Goal: Task Accomplishment & Management: Manage account settings

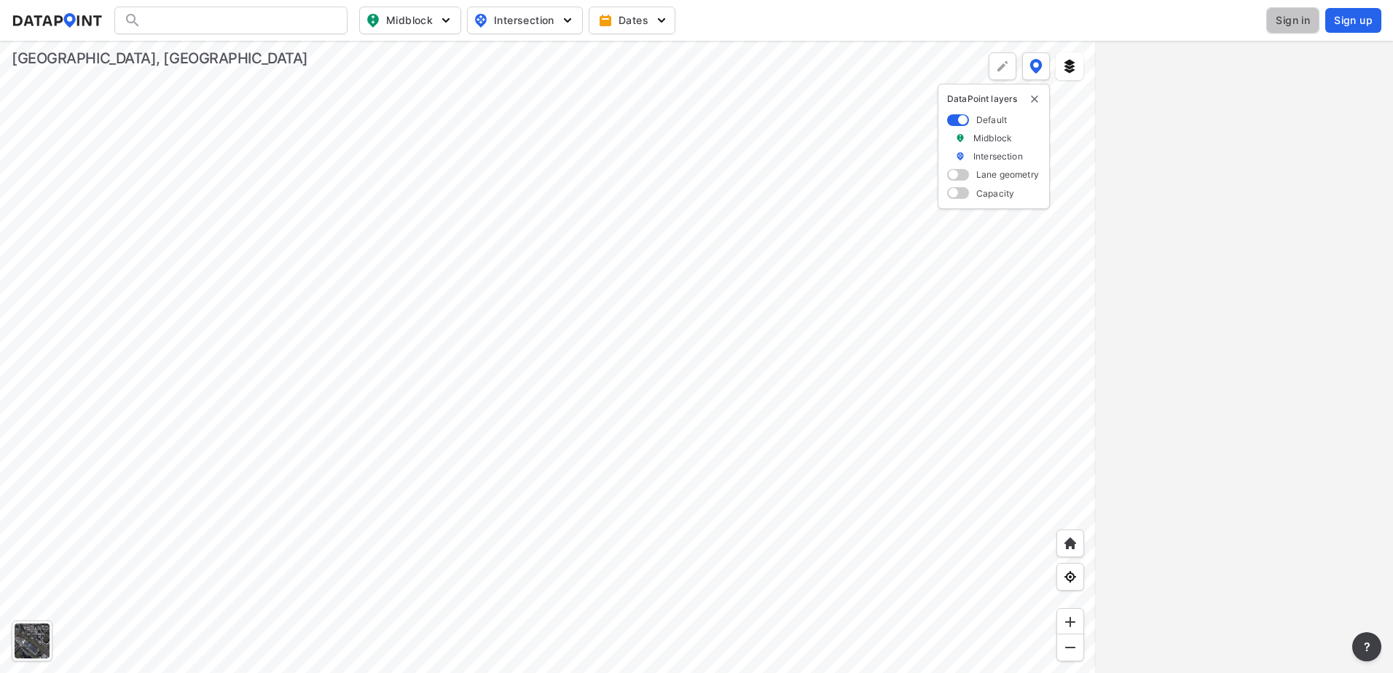
click at [1292, 17] on span "Sign in" at bounding box center [1293, 20] width 34 height 15
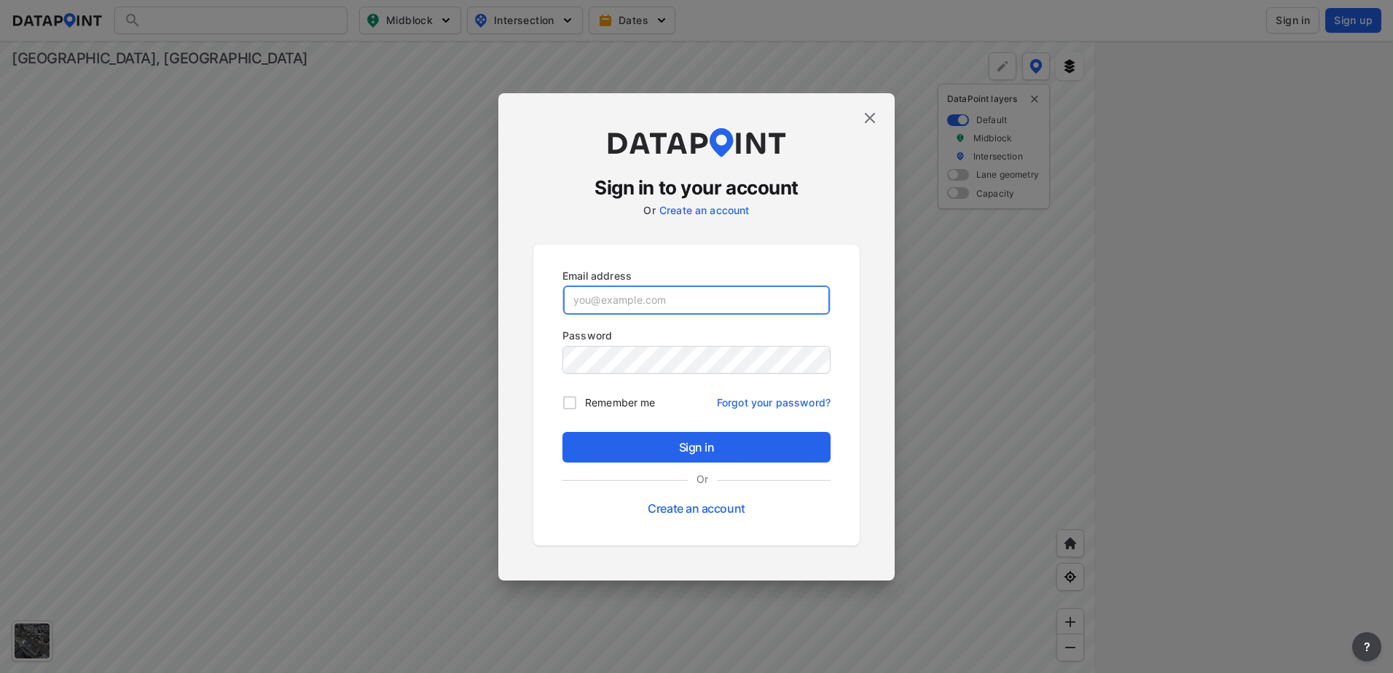
type input "[EMAIL_ADDRESS][DOMAIN_NAME]"
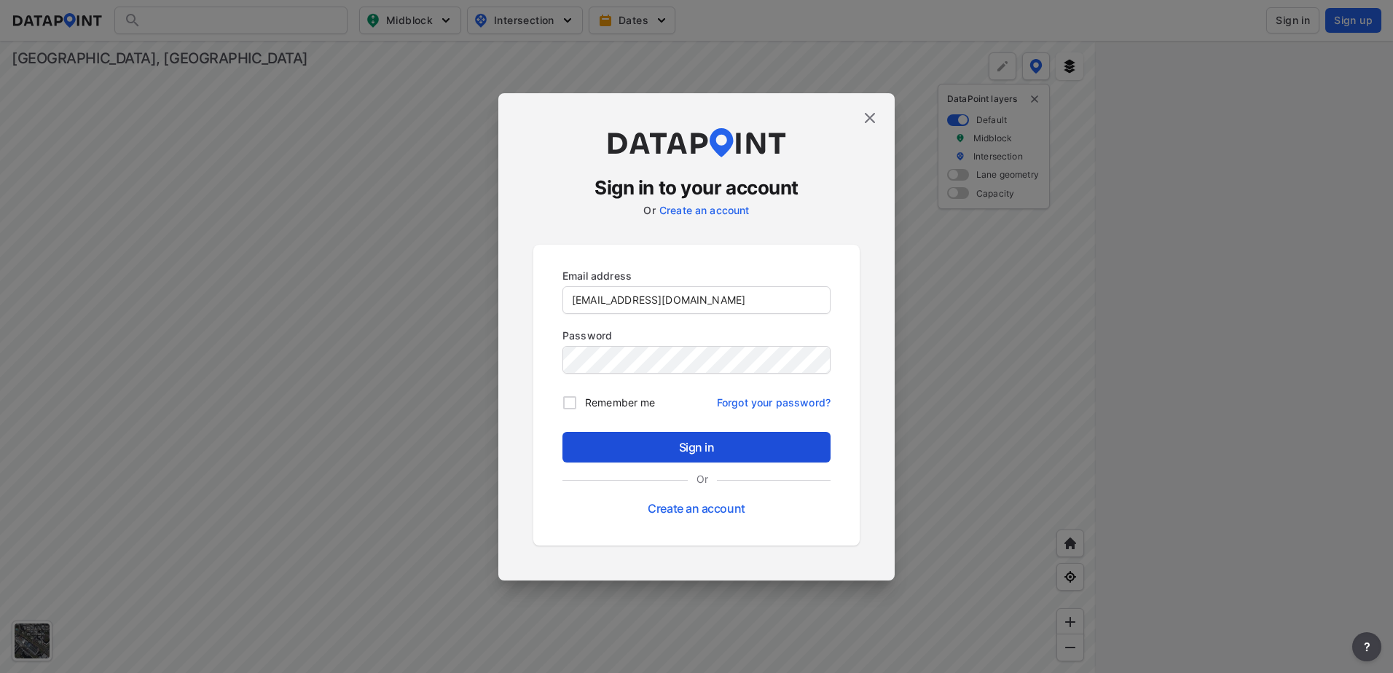
click at [691, 450] on span "Sign in" at bounding box center [696, 447] width 245 height 17
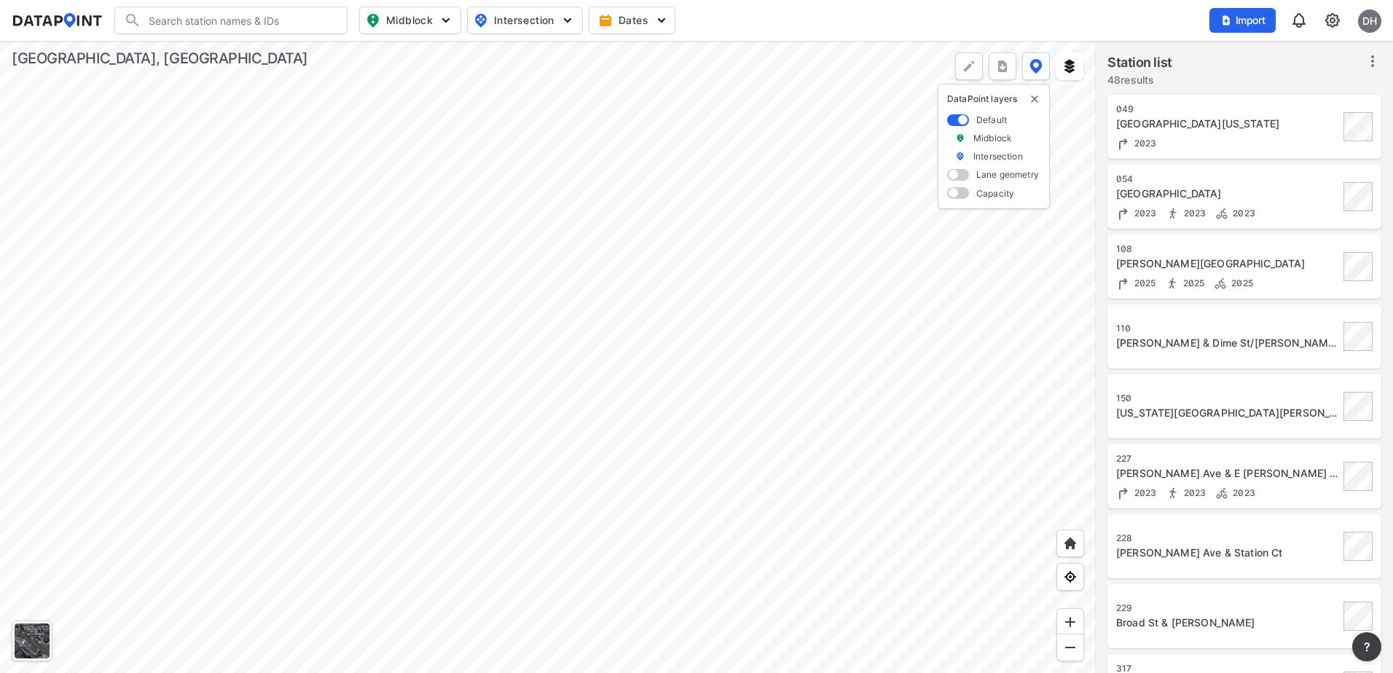
click at [604, 513] on div at bounding box center [548, 357] width 1096 height 632
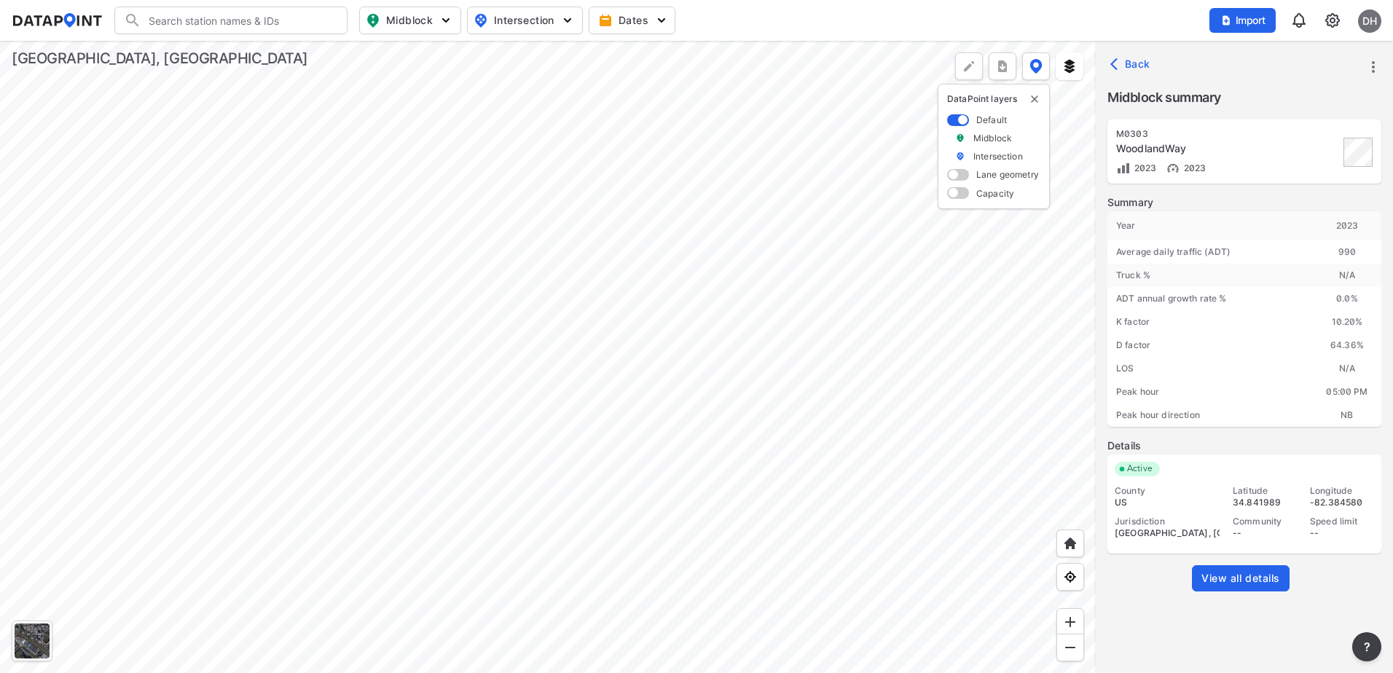
click at [579, 368] on div at bounding box center [548, 357] width 1096 height 632
click at [1119, 63] on icon "button" at bounding box center [1117, 64] width 15 height 15
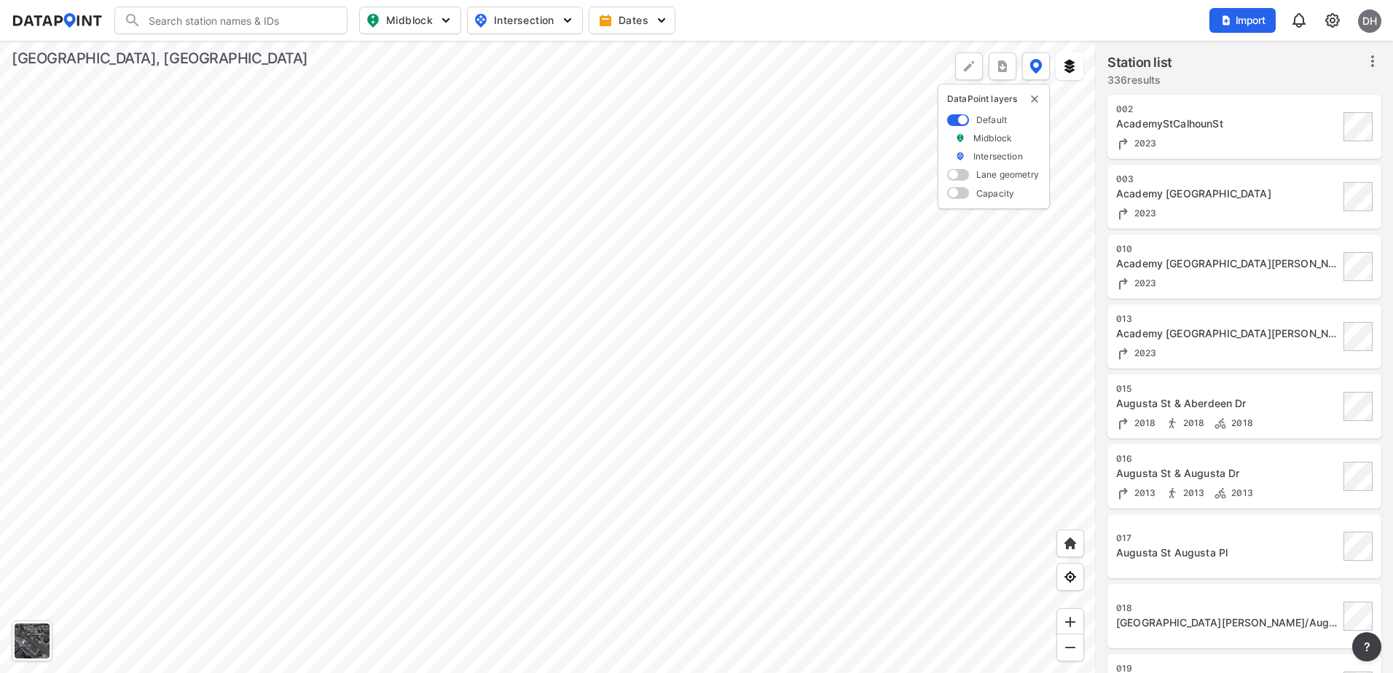
click at [805, 535] on div at bounding box center [548, 357] width 1096 height 632
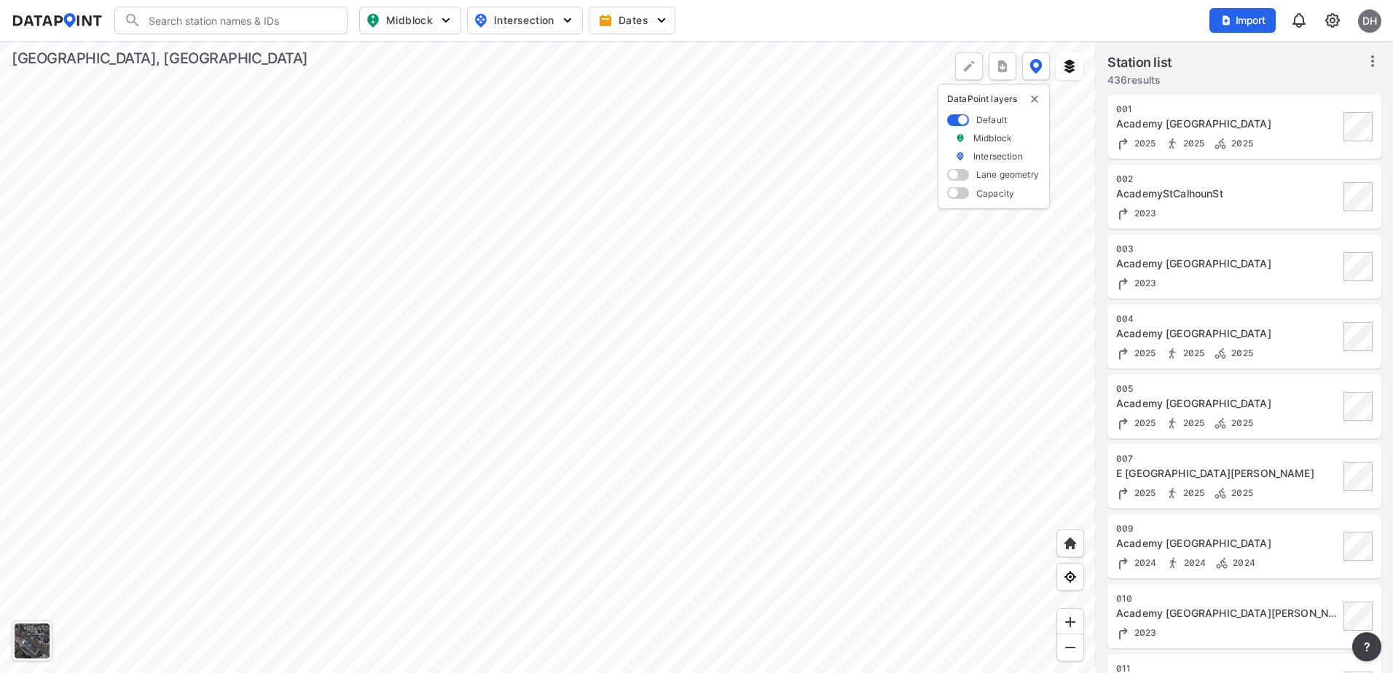
click at [388, 404] on div at bounding box center [548, 357] width 1096 height 632
click at [662, 399] on div at bounding box center [548, 357] width 1096 height 632
click at [391, 168] on div at bounding box center [548, 357] width 1096 height 632
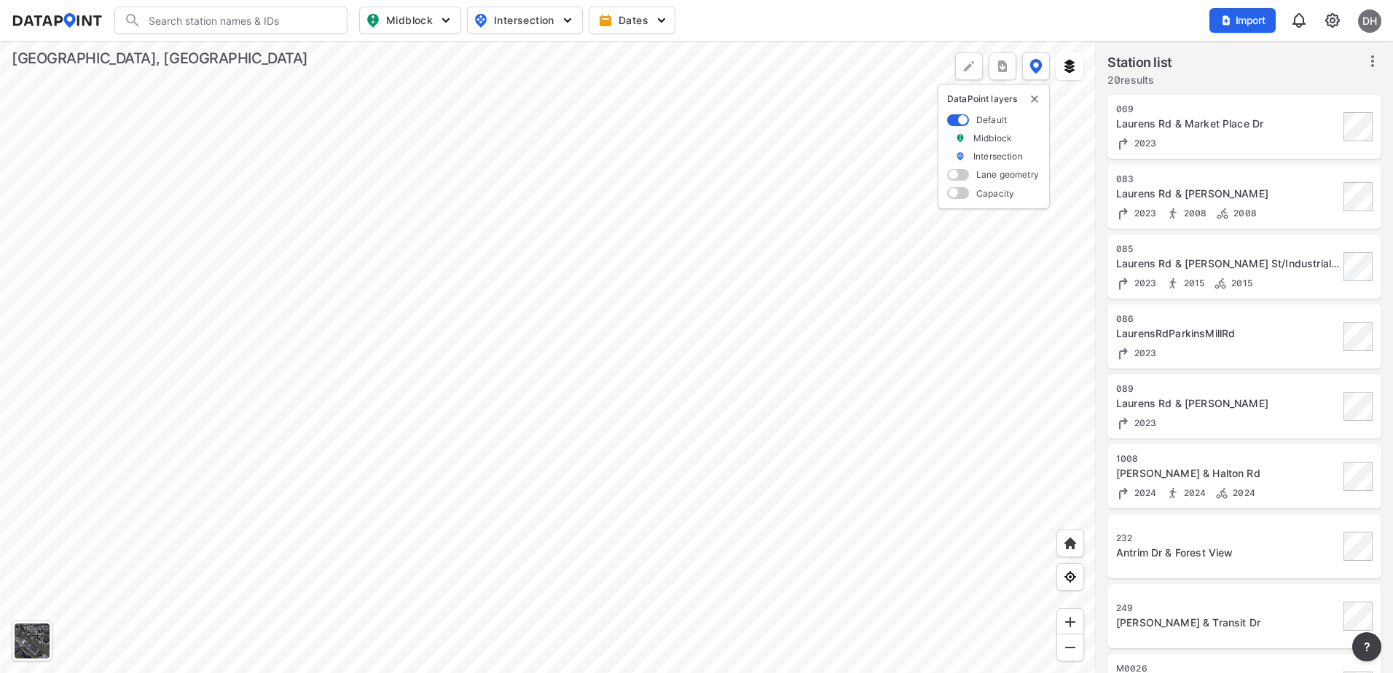
click at [563, 204] on div at bounding box center [548, 357] width 1096 height 632
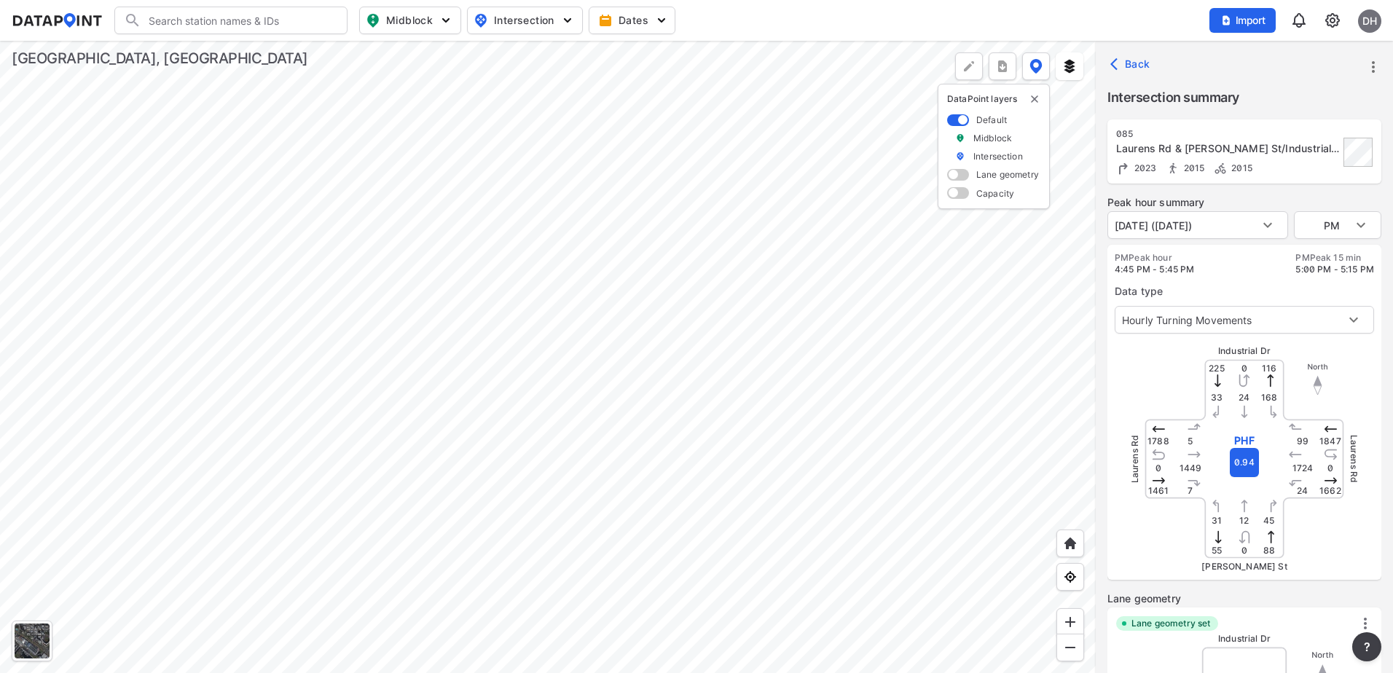
type input "3257"
